Goal: Task Accomplishment & Management: Use online tool/utility

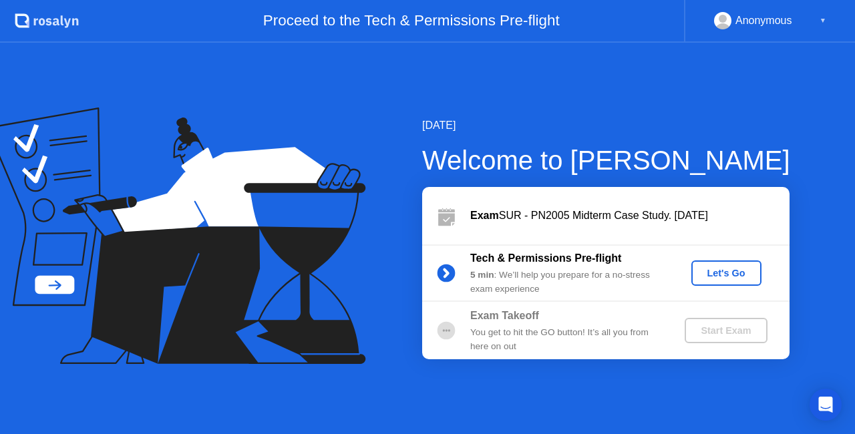
click at [746, 273] on div "Let's Go" at bounding box center [726, 273] width 59 height 11
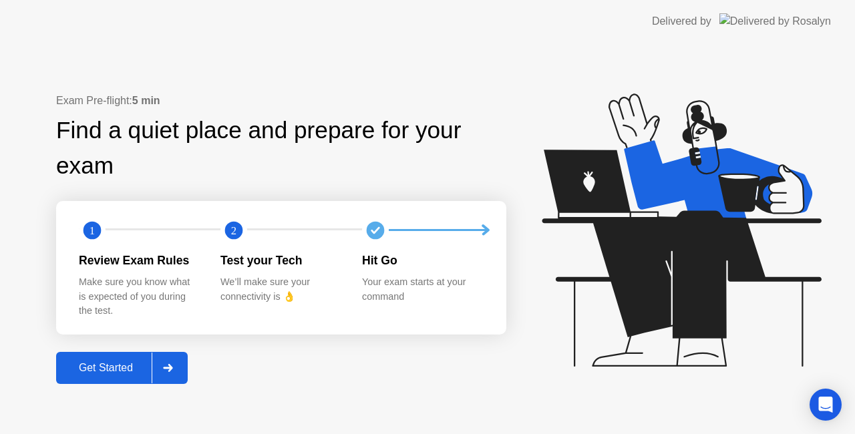
click at [93, 381] on button "Get Started" at bounding box center [122, 368] width 132 height 32
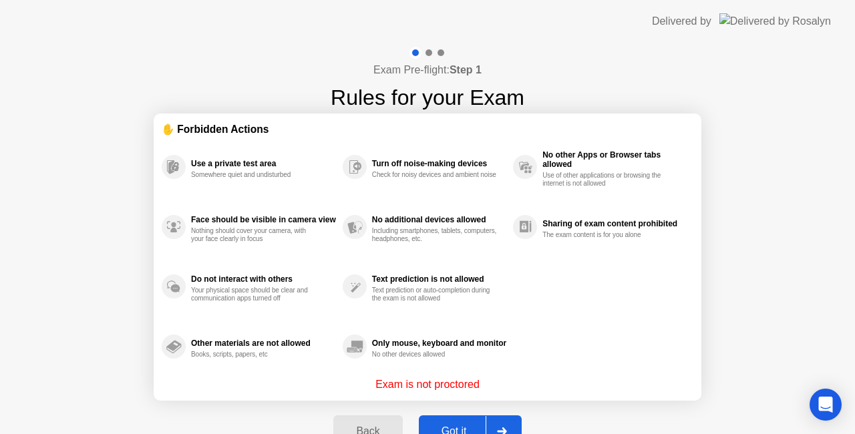
click at [444, 426] on div "Got it" at bounding box center [454, 432] width 63 height 12
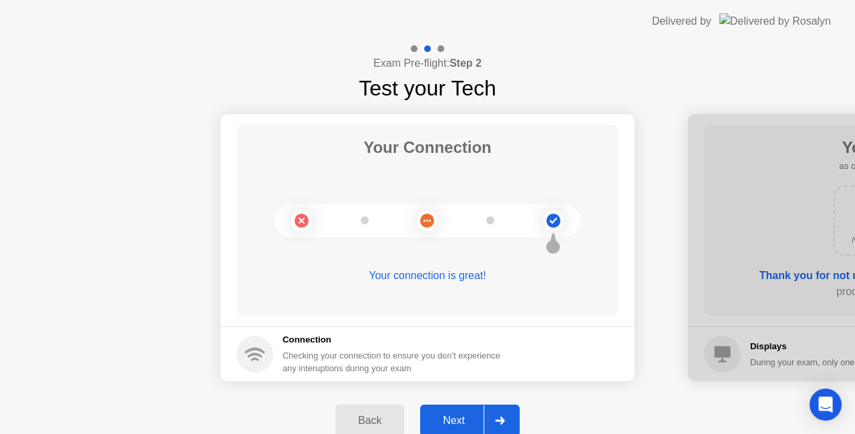
click at [448, 420] on div "Next" at bounding box center [453, 421] width 59 height 12
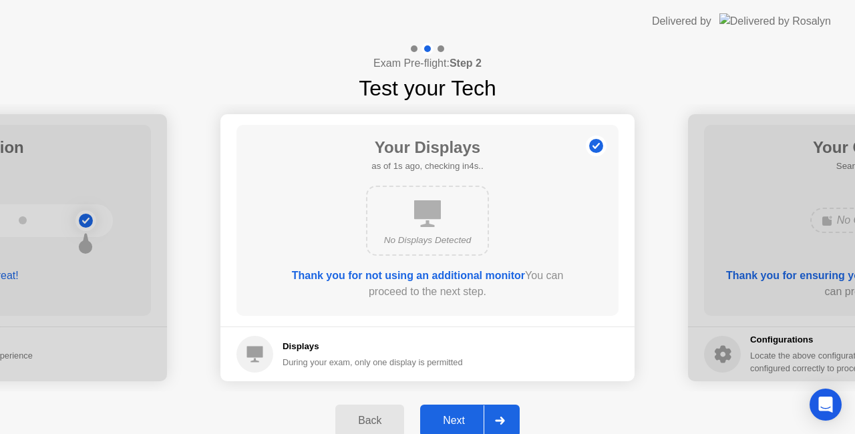
click at [448, 420] on div "Next" at bounding box center [453, 421] width 59 height 12
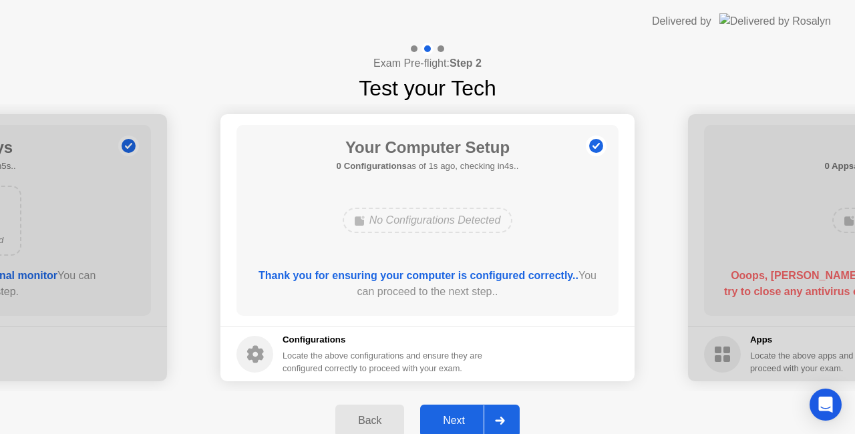
click at [448, 420] on div "Next" at bounding box center [453, 421] width 59 height 12
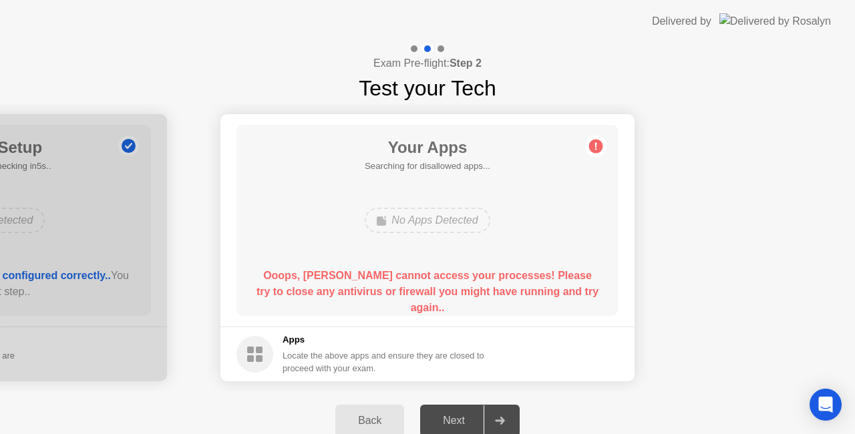
click at [410, 257] on div "Your Apps Searching for disallowed apps... No Apps Detected Ooops, [PERSON_NAME…" at bounding box center [428, 220] width 382 height 191
click at [327, 354] on div "Locate the above apps and ensure they are closed to proceed with your exam." at bounding box center [384, 361] width 202 height 25
click at [264, 351] on circle at bounding box center [255, 354] width 37 height 37
click at [379, 412] on button "Back" at bounding box center [369, 421] width 69 height 32
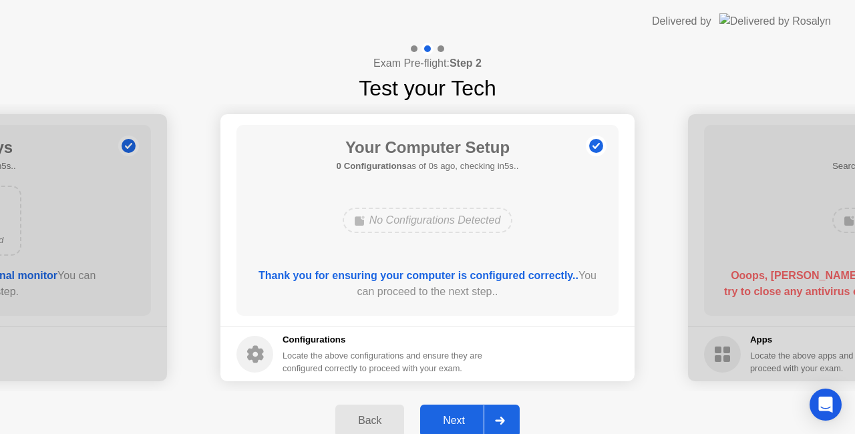
click at [454, 419] on div "Next" at bounding box center [453, 421] width 59 height 12
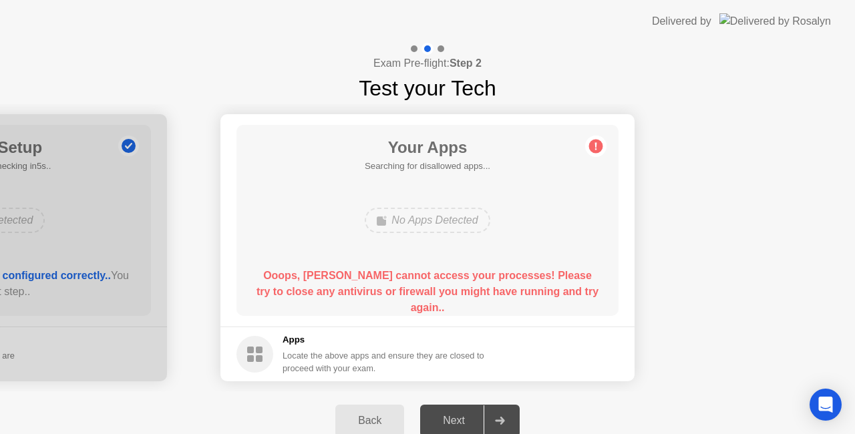
click at [431, 250] on div "Your Apps Searching for disallowed apps... No Apps Detected Ooops, [PERSON_NAME…" at bounding box center [428, 220] width 382 height 191
click at [457, 415] on div "Next" at bounding box center [453, 421] width 59 height 12
click at [448, 341] on h5 "Apps" at bounding box center [384, 339] width 202 height 13
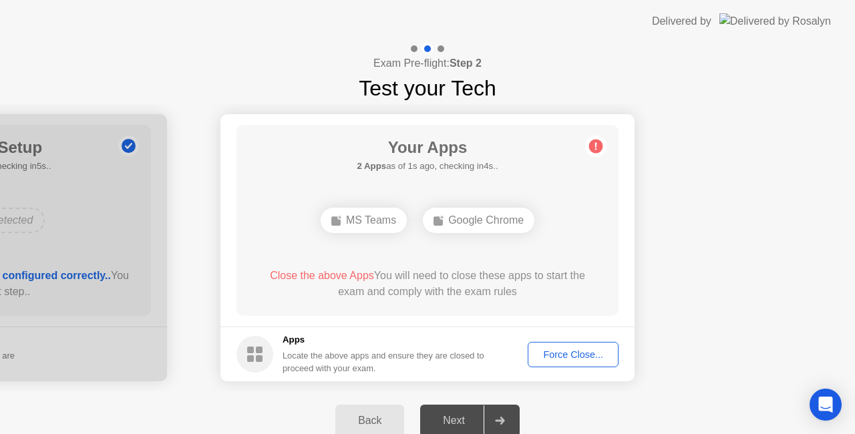
click at [549, 367] on footer "Apps Locate the above apps and ensure they are closed to proceed with your exam…" at bounding box center [427, 354] width 414 height 55
click at [565, 350] on div "Force Close..." at bounding box center [573, 354] width 82 height 11
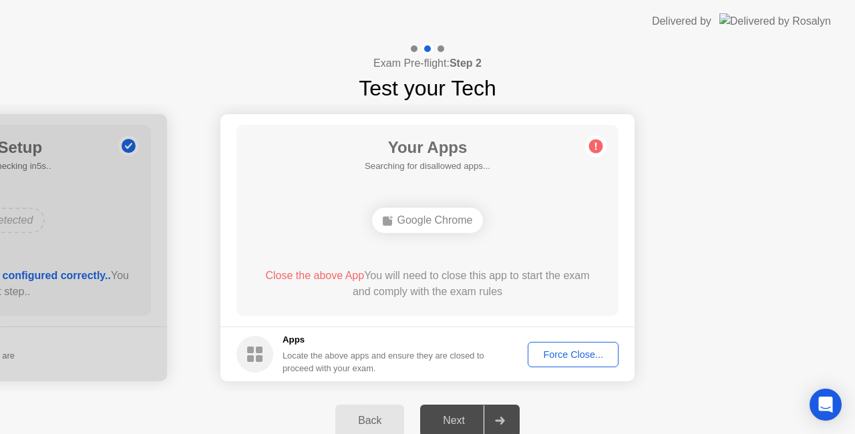
click at [549, 353] on div "Force Close..." at bounding box center [573, 354] width 82 height 11
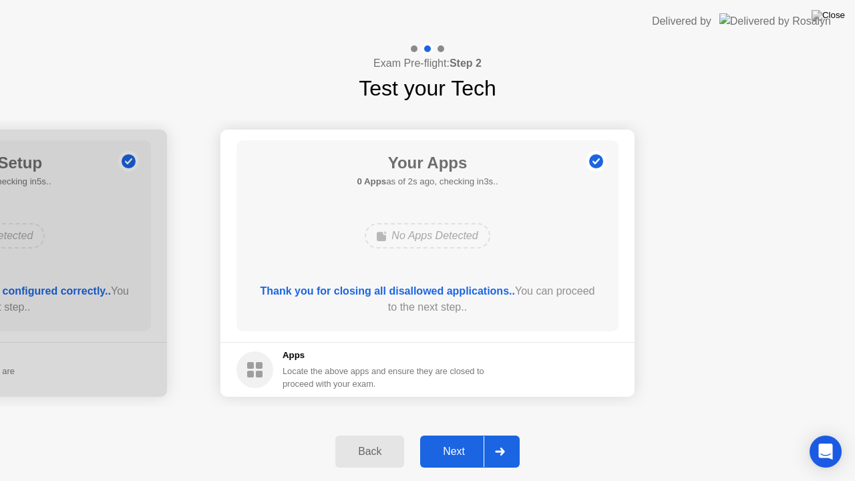
click at [454, 434] on div "Next" at bounding box center [453, 452] width 59 height 12
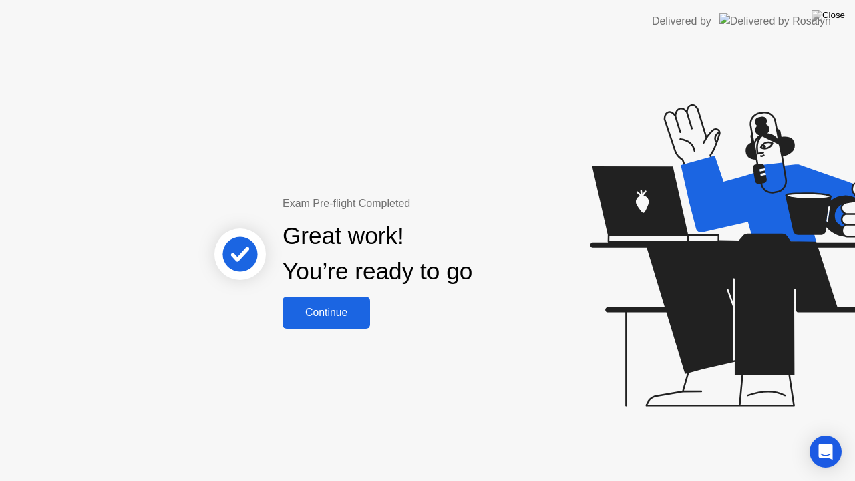
click at [323, 318] on div "Continue" at bounding box center [327, 313] width 80 height 12
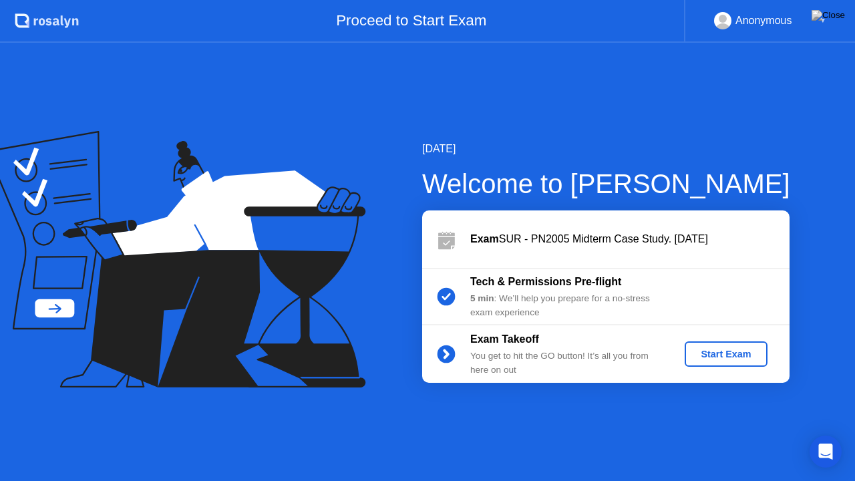
click at [749, 359] on div "Start Exam" at bounding box center [725, 354] width 71 height 11
